Goal: Navigation & Orientation: Understand site structure

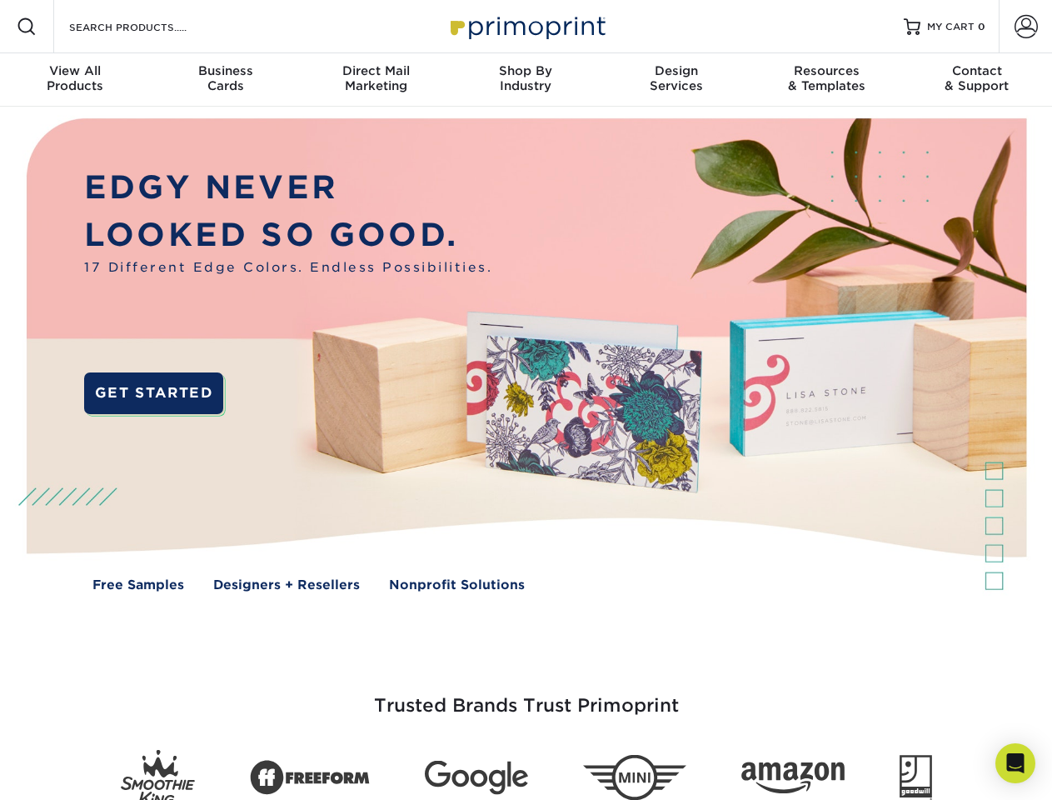
click at [526, 400] on img at bounding box center [525, 367] width 1041 height 521
click at [27, 27] on span at bounding box center [27, 27] width 20 height 20
click at [1025, 27] on span at bounding box center [1025, 26] width 23 height 23
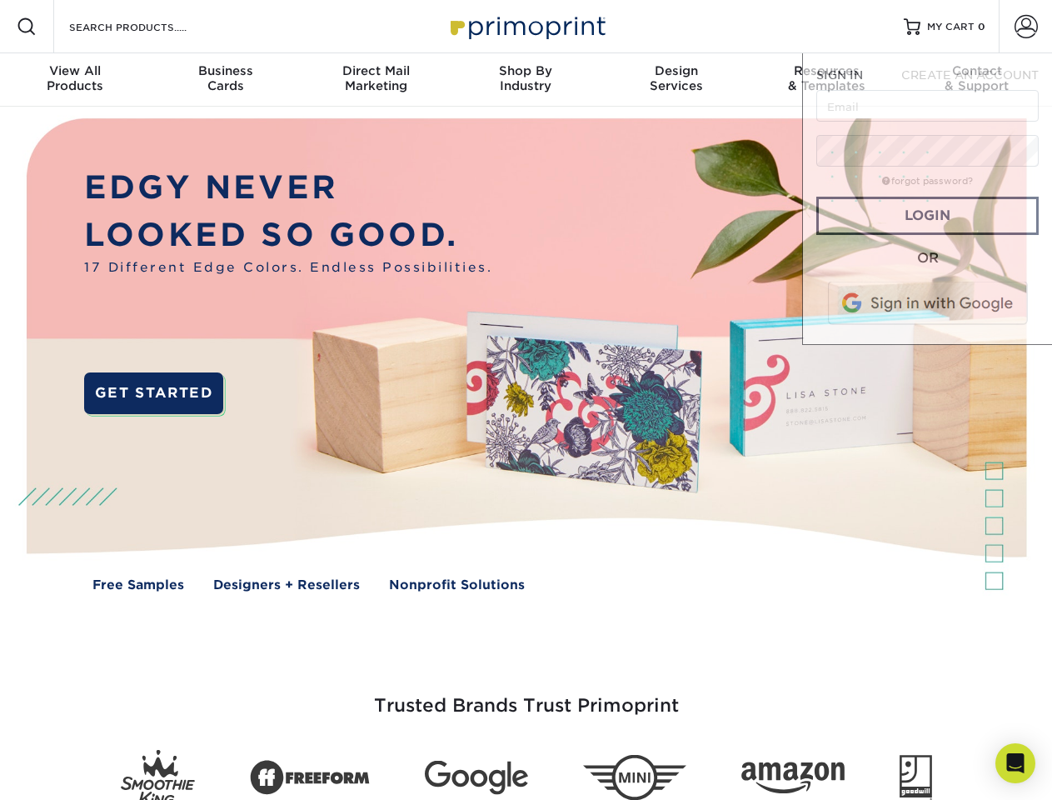
click at [75, 80] on div "View All Products" at bounding box center [75, 78] width 150 height 30
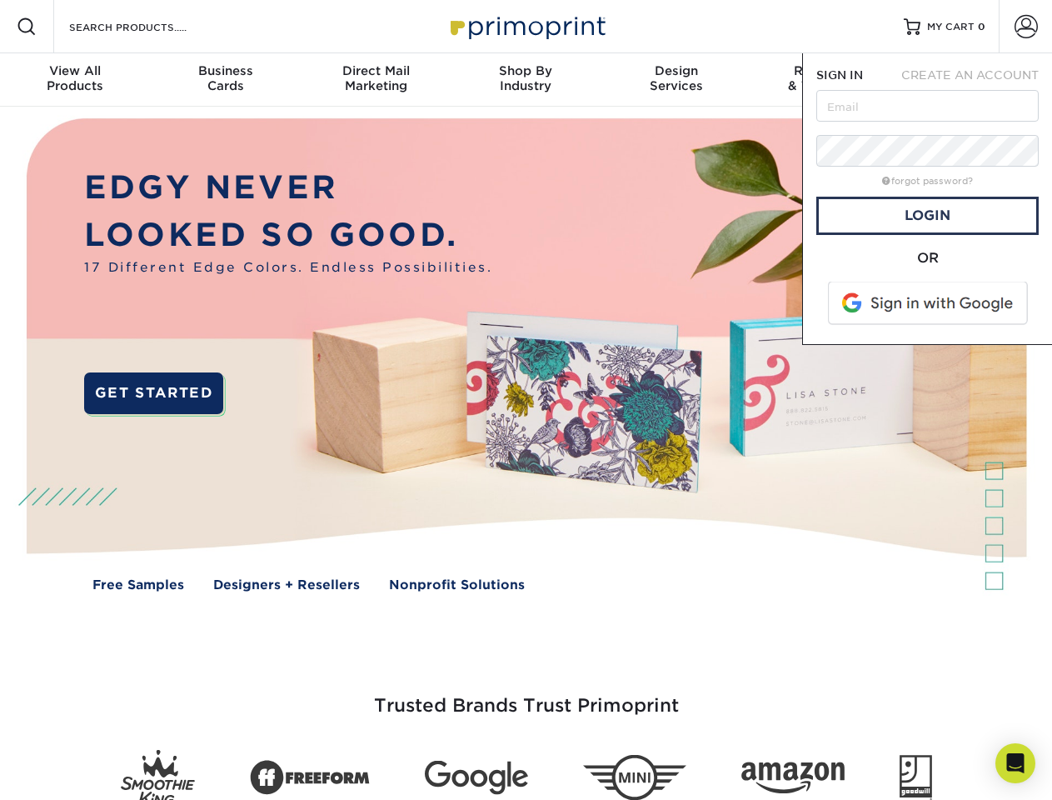
click at [225, 80] on div "Business Cards" at bounding box center [225, 78] width 150 height 30
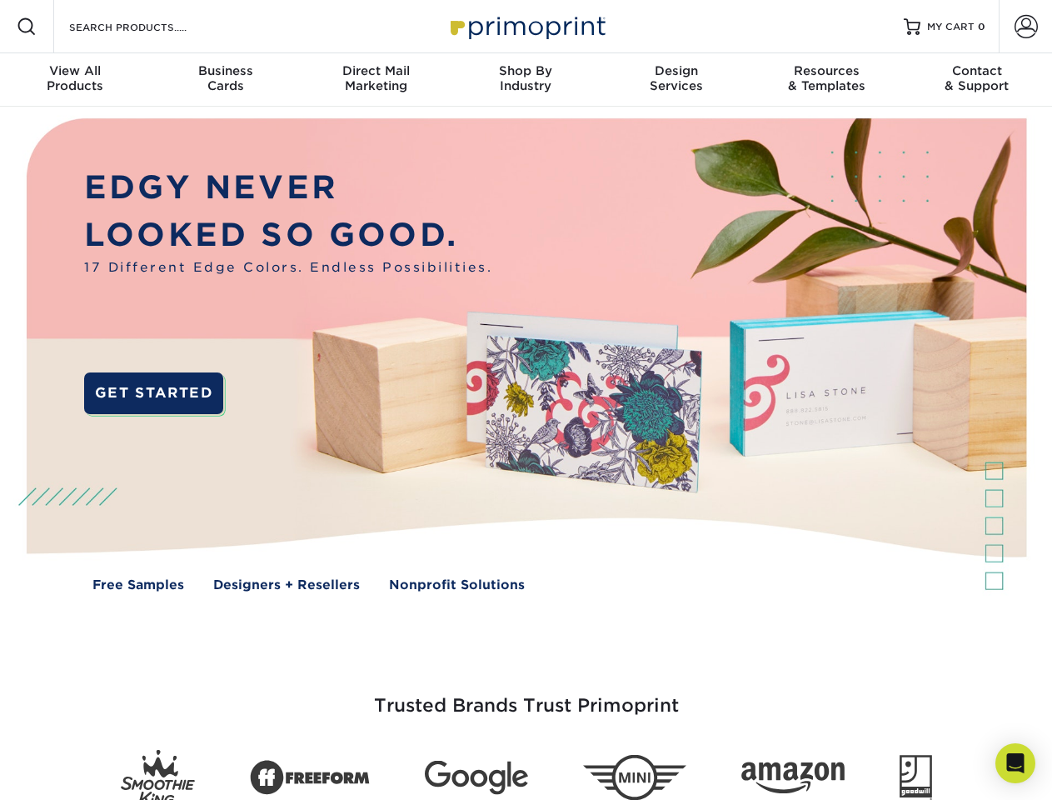
click at [376, 80] on div "Direct Mail Marketing" at bounding box center [376, 78] width 150 height 30
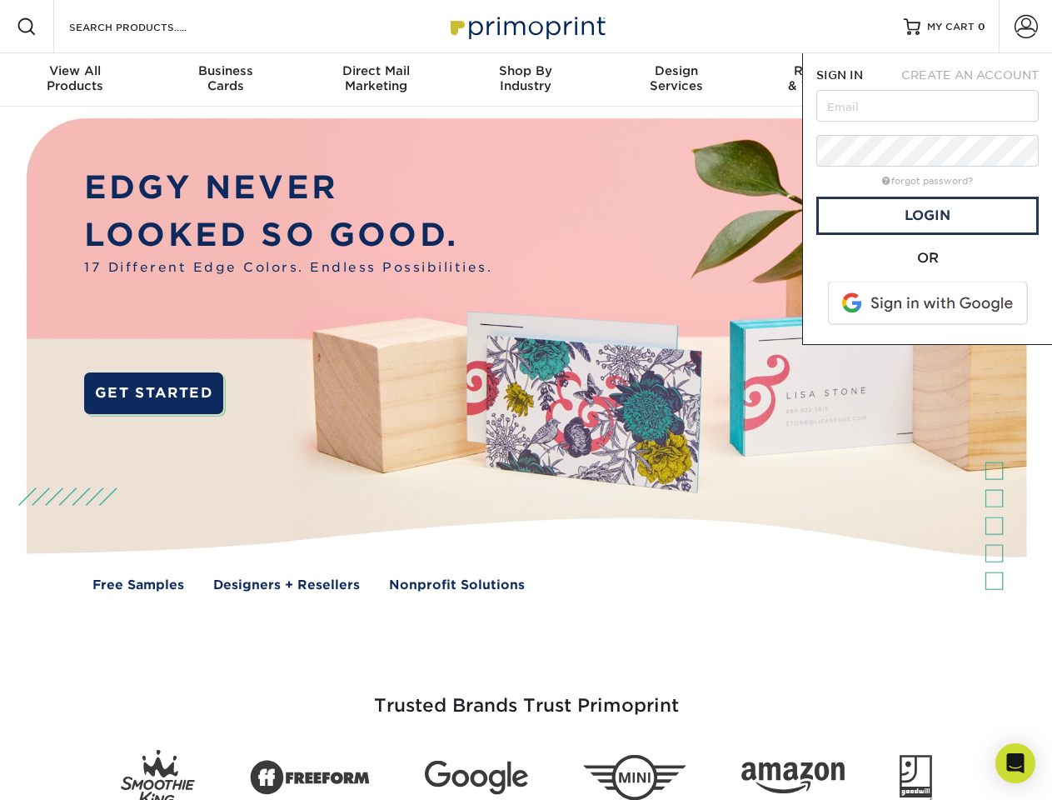
click at [526, 80] on div "Shop By Industry" at bounding box center [526, 78] width 150 height 30
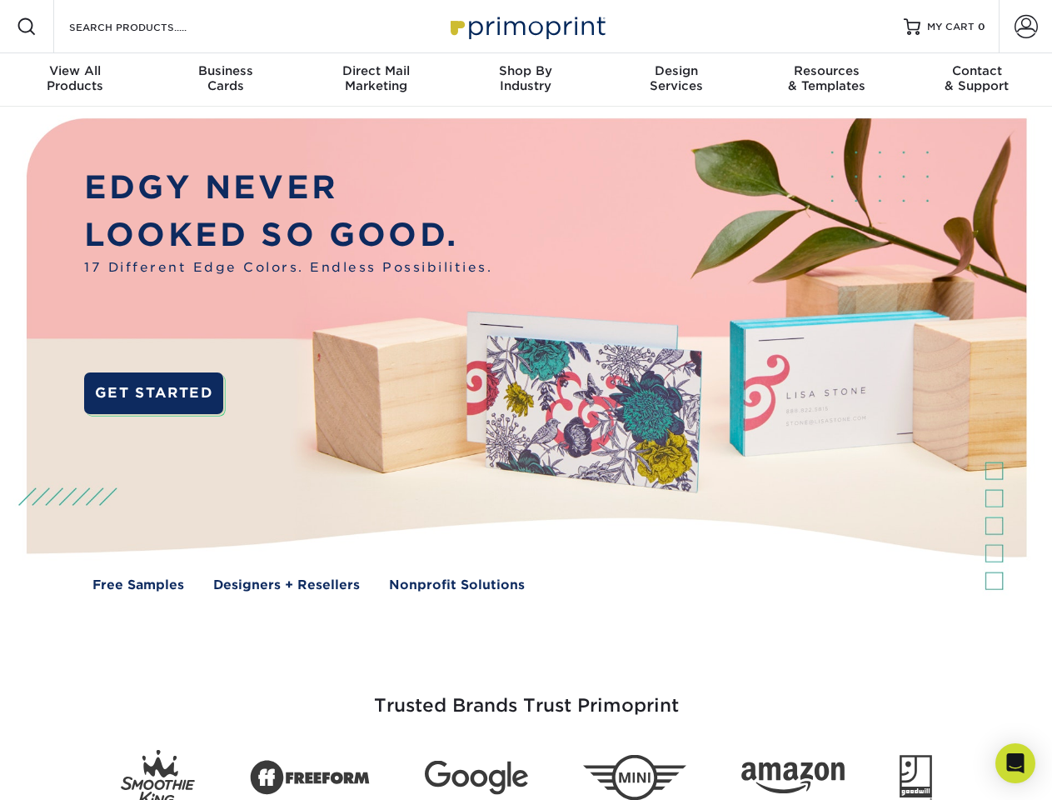
click at [676, 80] on div "Design Services" at bounding box center [676, 78] width 150 height 30
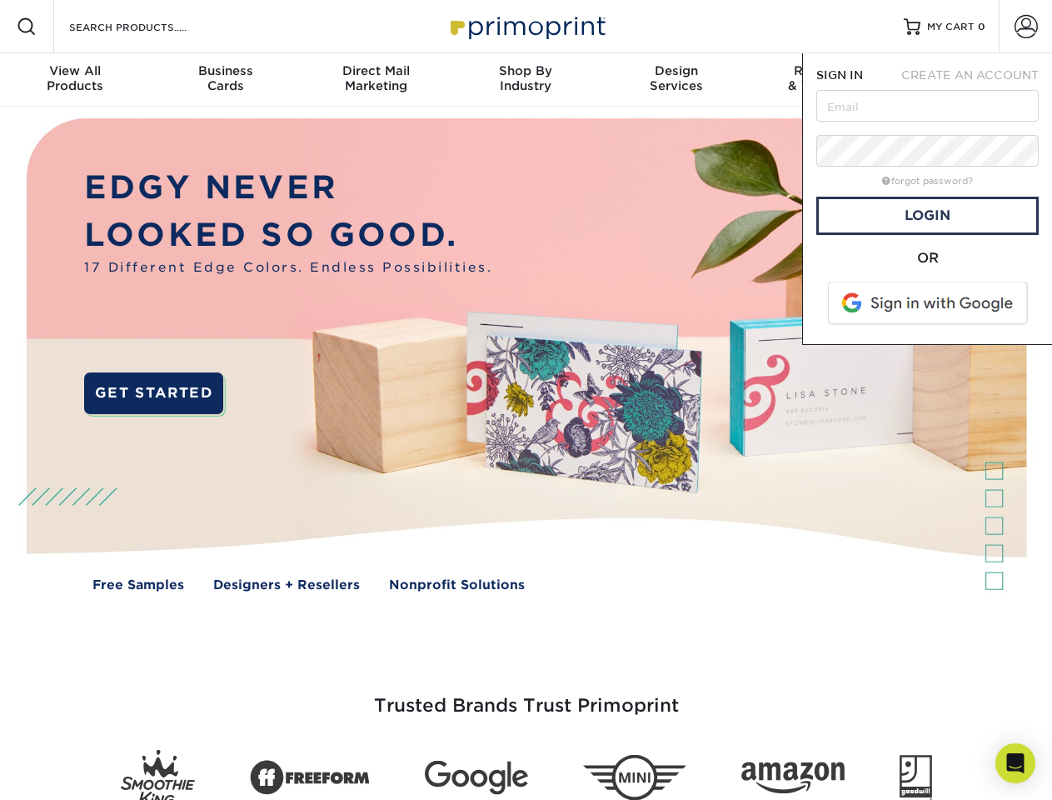
click at [826, 80] on span "SIGN IN" at bounding box center [839, 74] width 47 height 13
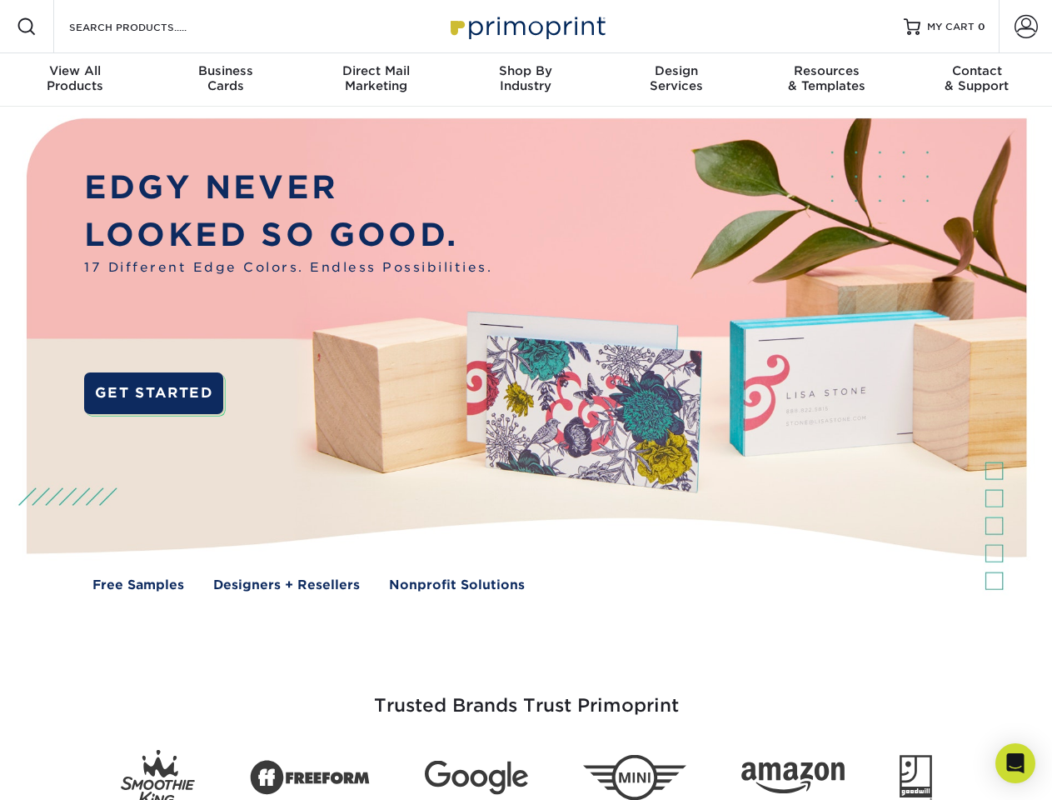
click at [977, 80] on div "Contact & Support" at bounding box center [977, 78] width 150 height 30
